Goal: Information Seeking & Learning: Learn about a topic

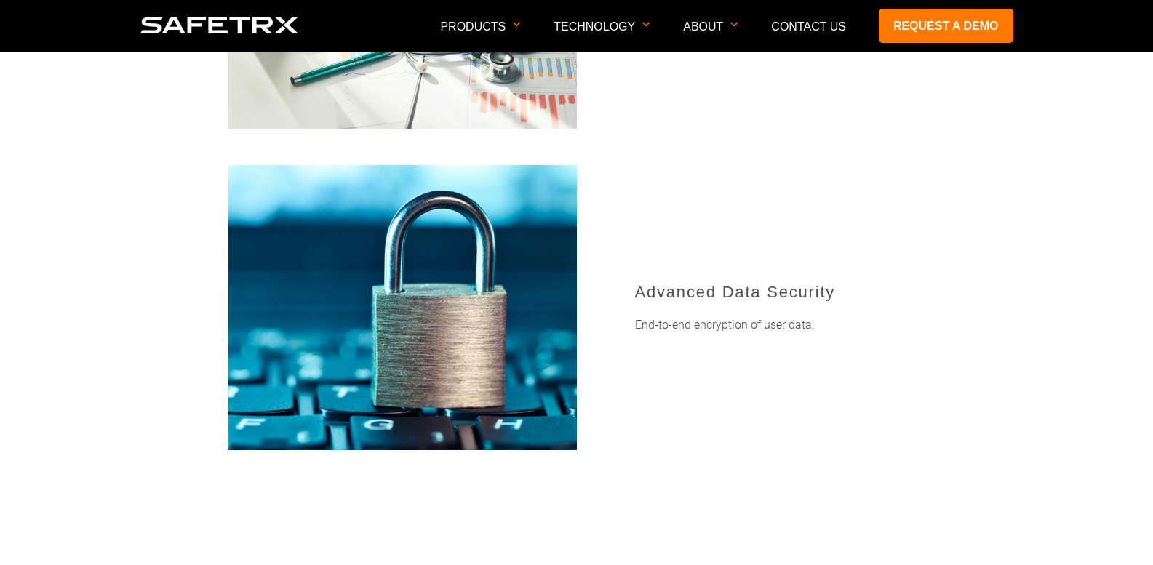
scroll to position [4075, 0]
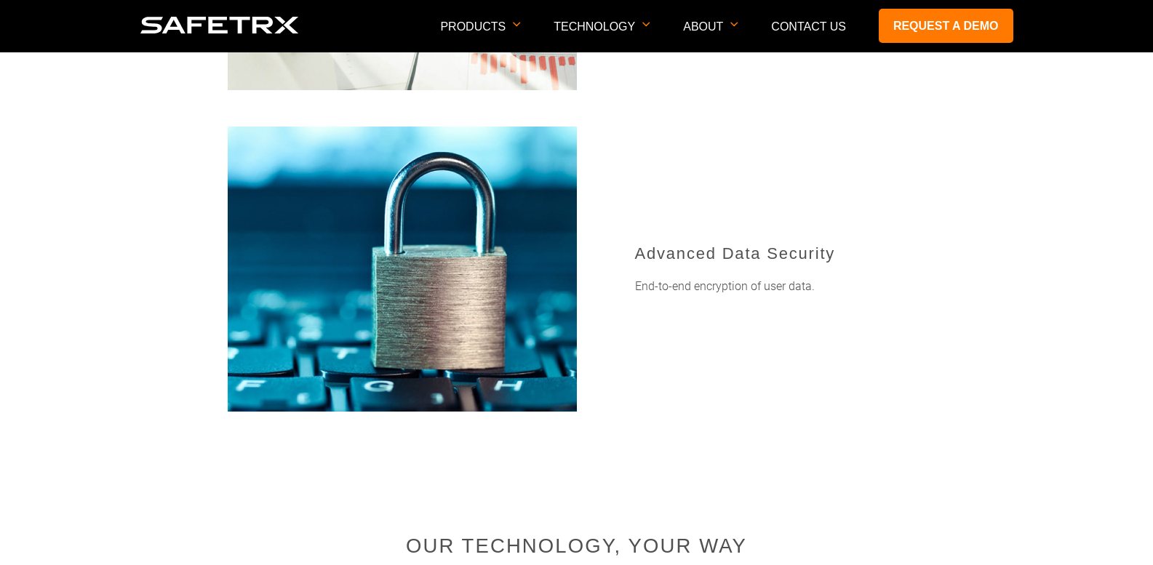
click at [705, 262] on h3 "Advanced Data Security" at bounding box center [777, 254] width 284 height 20
click at [688, 279] on p "End-to-end encryption of user data." at bounding box center [777, 286] width 284 height 17
click at [534, 290] on img at bounding box center [402, 269] width 349 height 285
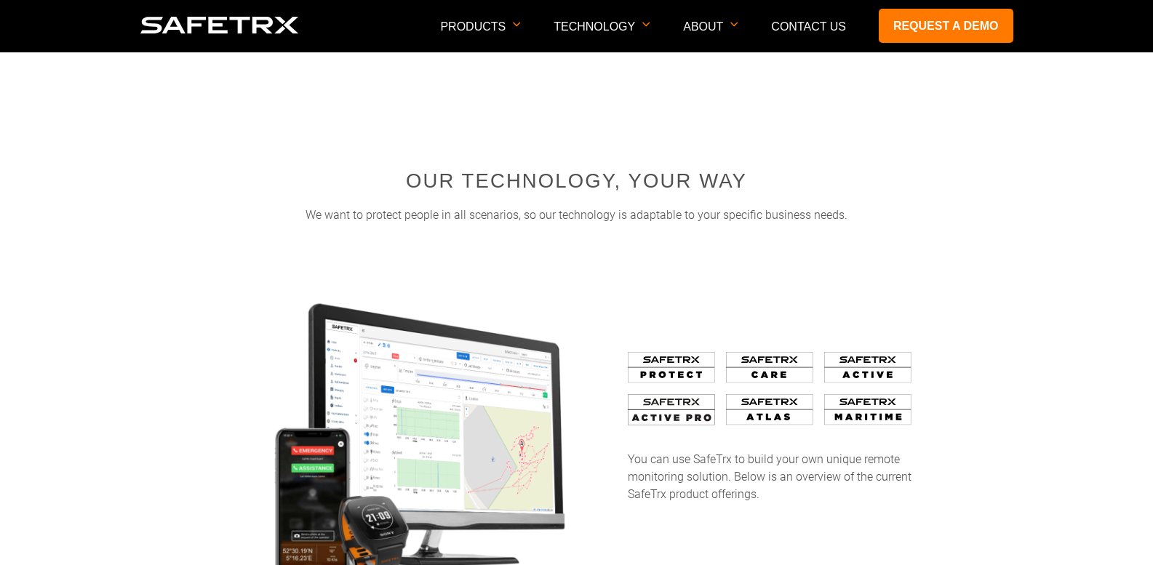
scroll to position [4439, 0]
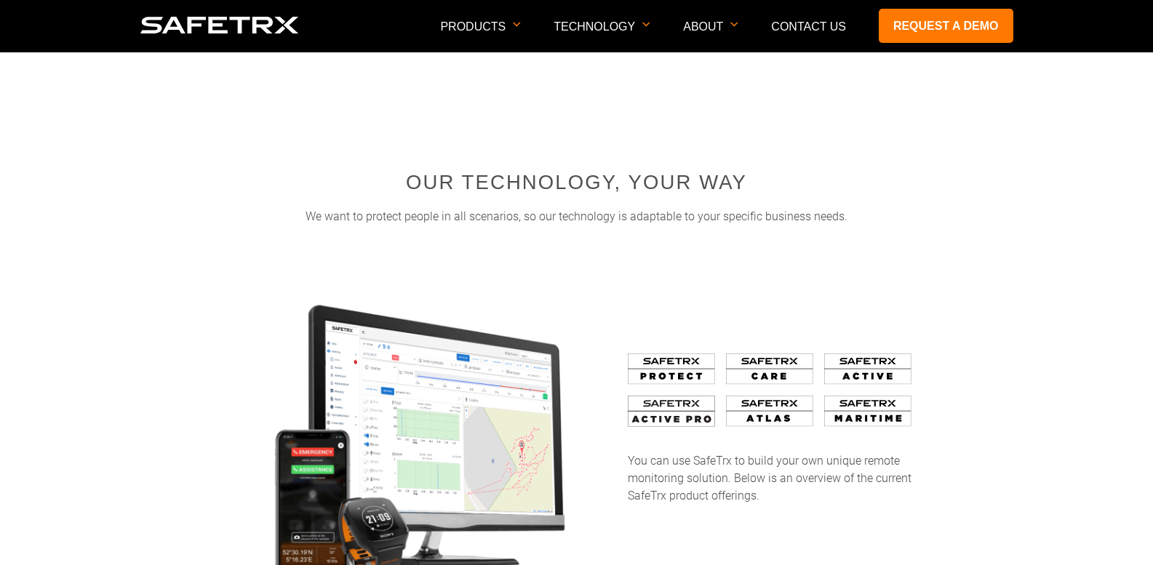
click at [350, 215] on p "We want to protect people in all scenarios, so our technology is adaptable to y…" at bounding box center [576, 216] width 681 height 17
click at [426, 211] on p "We want to protect people in all scenarios, so our technology is adaptable to y…" at bounding box center [576, 216] width 681 height 17
click at [488, 215] on p "We want to protect people in all scenarios, so our technology is adaptable to y…" at bounding box center [576, 216] width 681 height 17
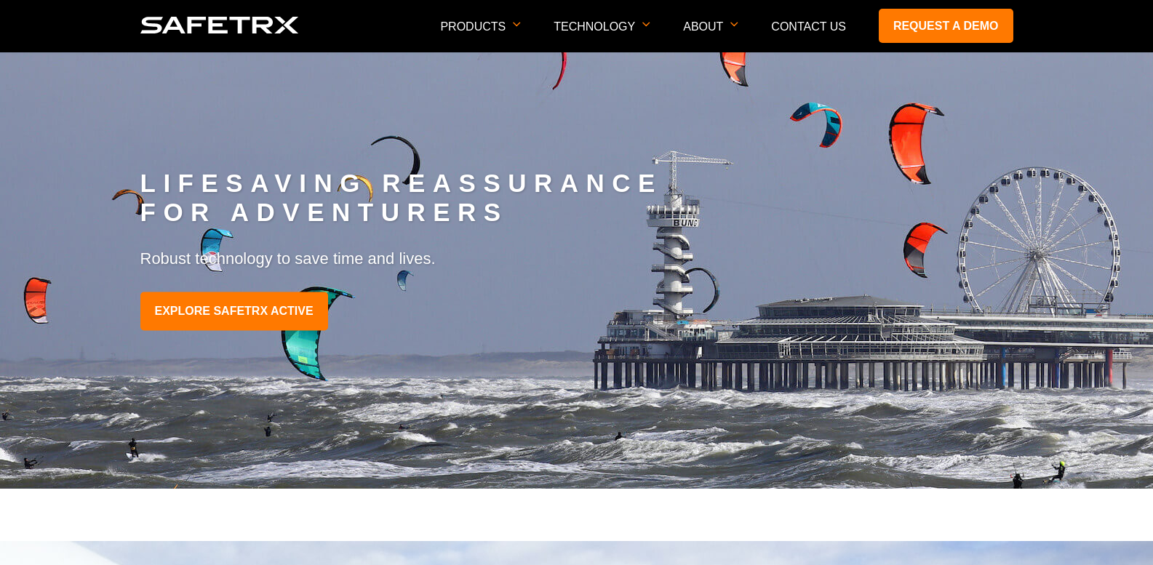
scroll to position [0, 0]
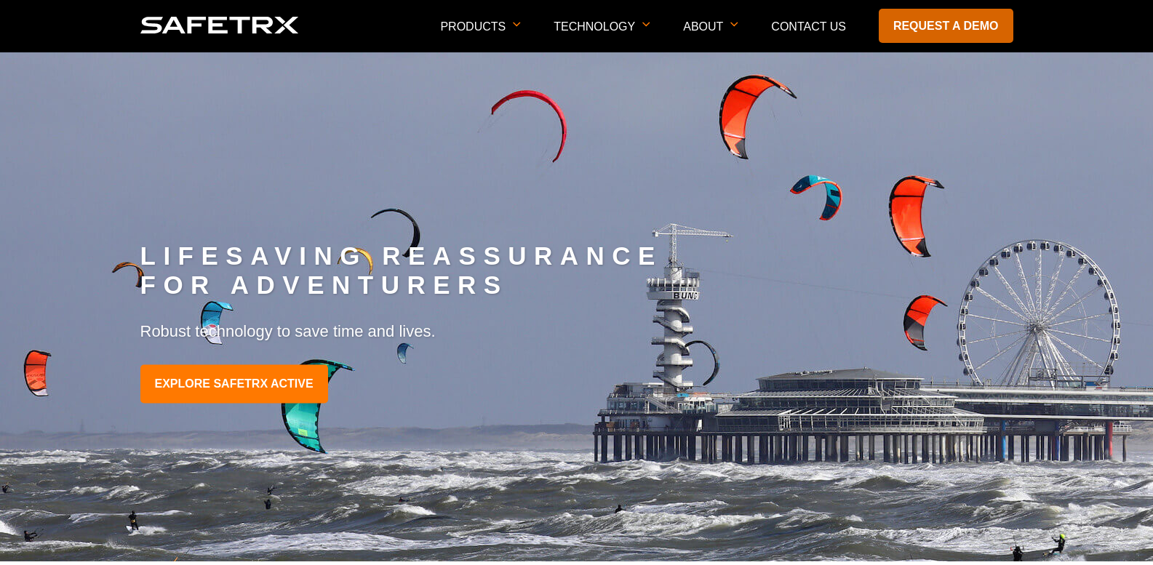
click at [947, 22] on link "Request a demo" at bounding box center [946, 26] width 135 height 34
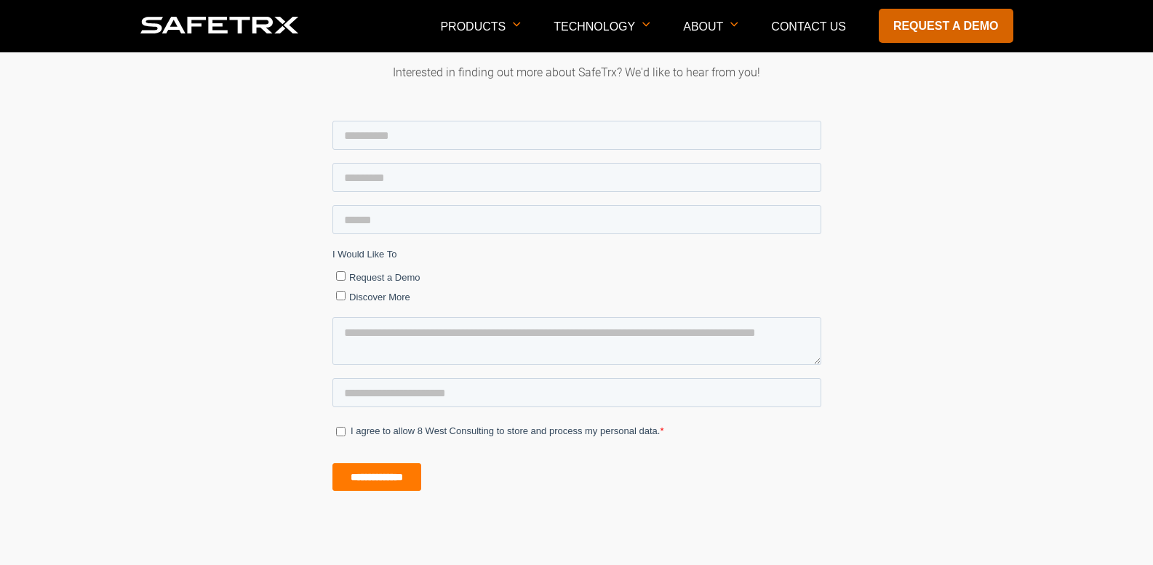
scroll to position [8542, 0]
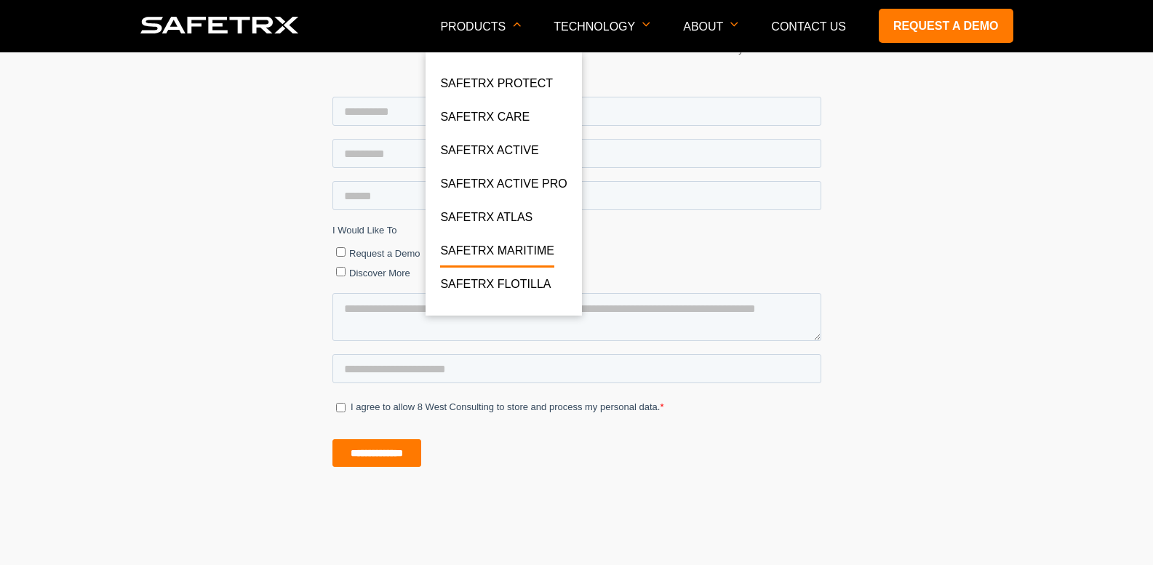
click at [505, 253] on link "SafeTrx Maritime" at bounding box center [497, 255] width 114 height 26
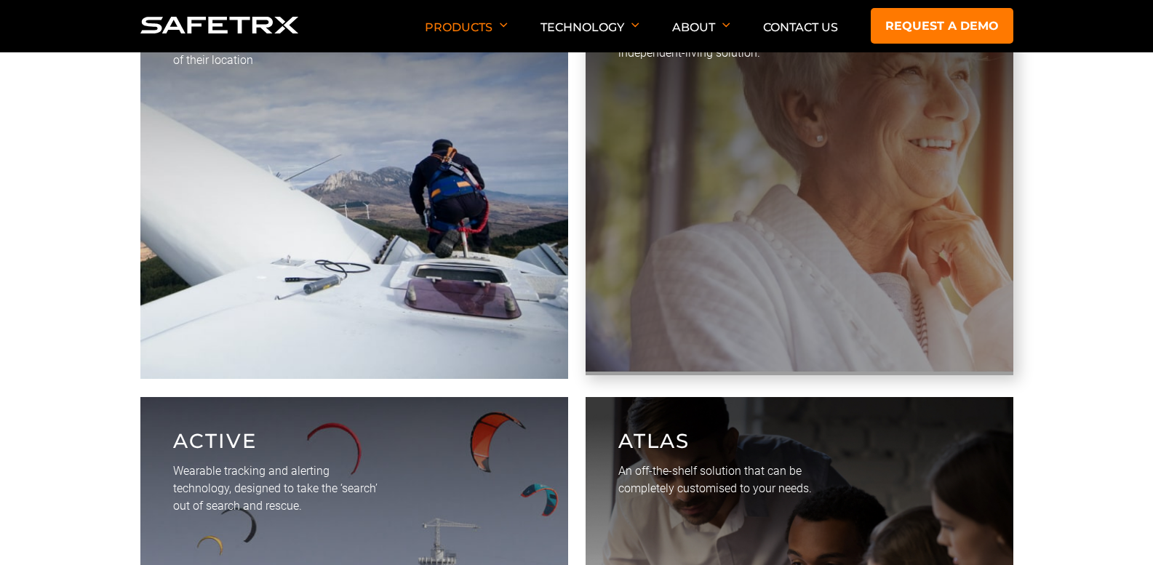
scroll to position [4402, 0]
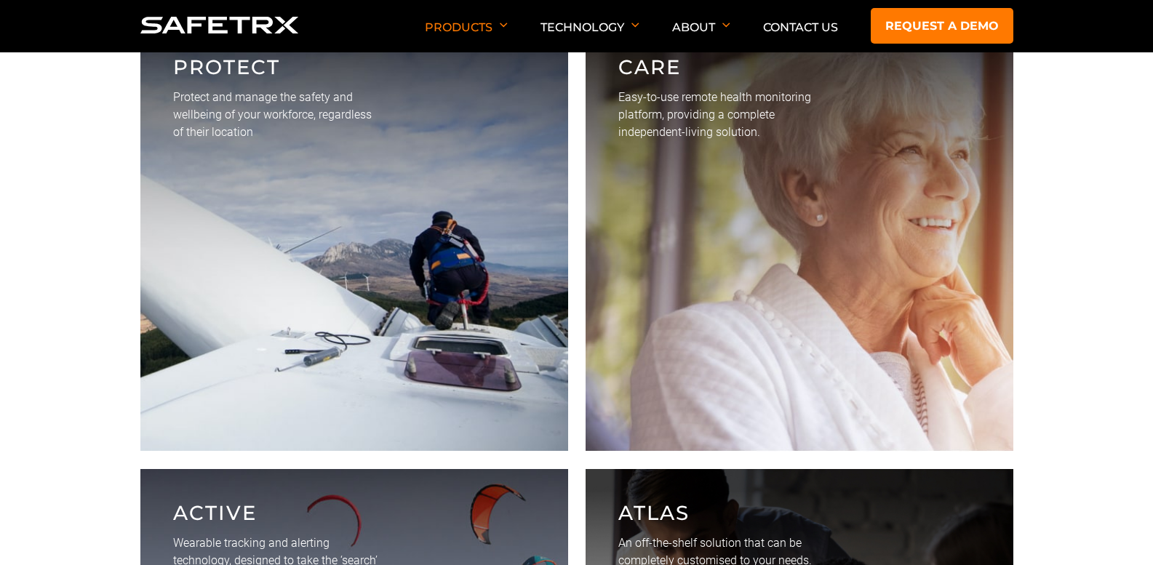
click at [178, 20] on img at bounding box center [219, 25] width 159 height 17
